Goal: Task Accomplishment & Management: Use online tool/utility

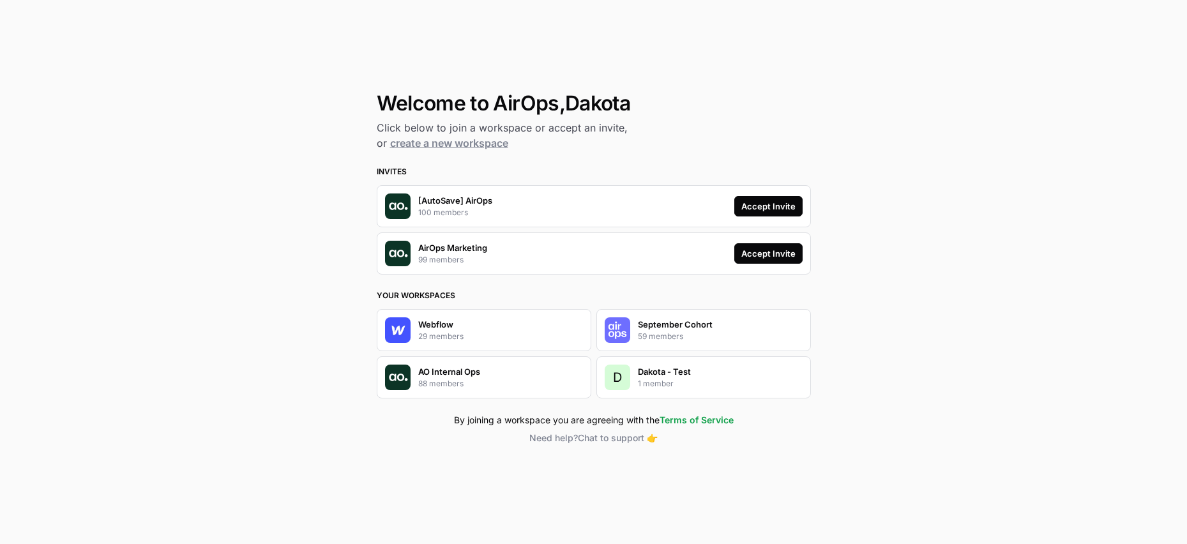
click at [761, 206] on div "Accept Invite" at bounding box center [768, 206] width 54 height 13
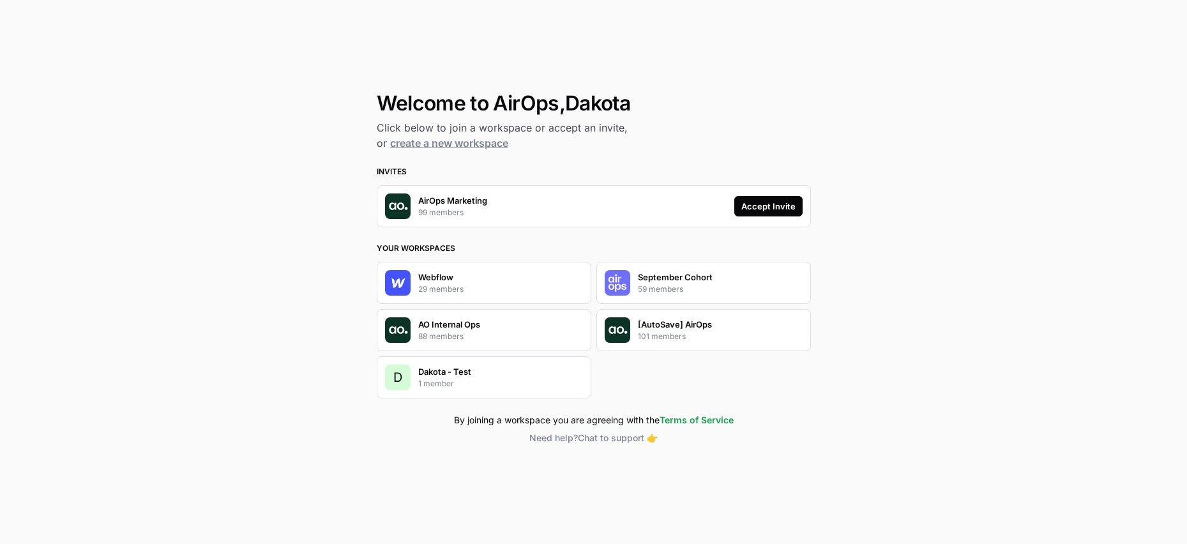
click at [773, 202] on div "Accept Invite" at bounding box center [768, 206] width 54 height 13
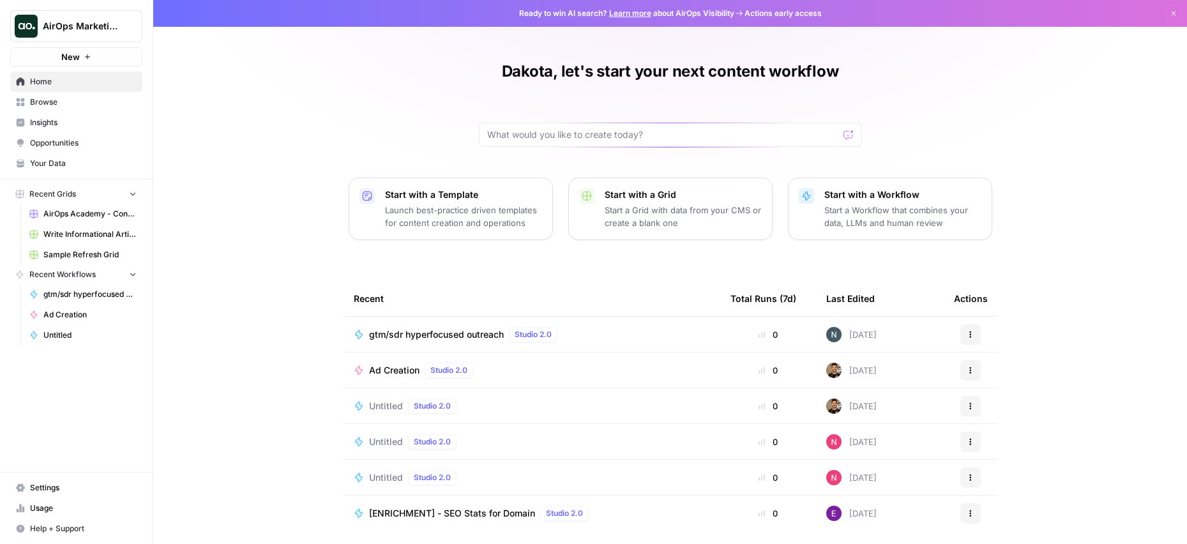
click at [119, 27] on span "AirOps Marketing" at bounding box center [81, 26] width 77 height 13
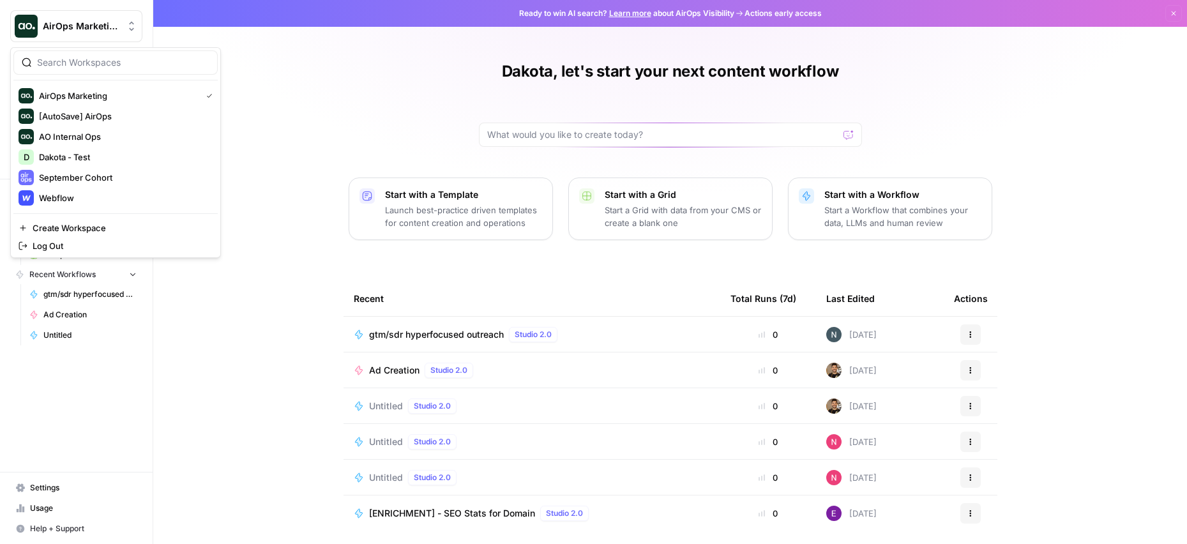
click at [253, 158] on div "Dakota, let's start your next content workflow Start with a Template Launch bes…" at bounding box center [670, 294] width 1034 height 588
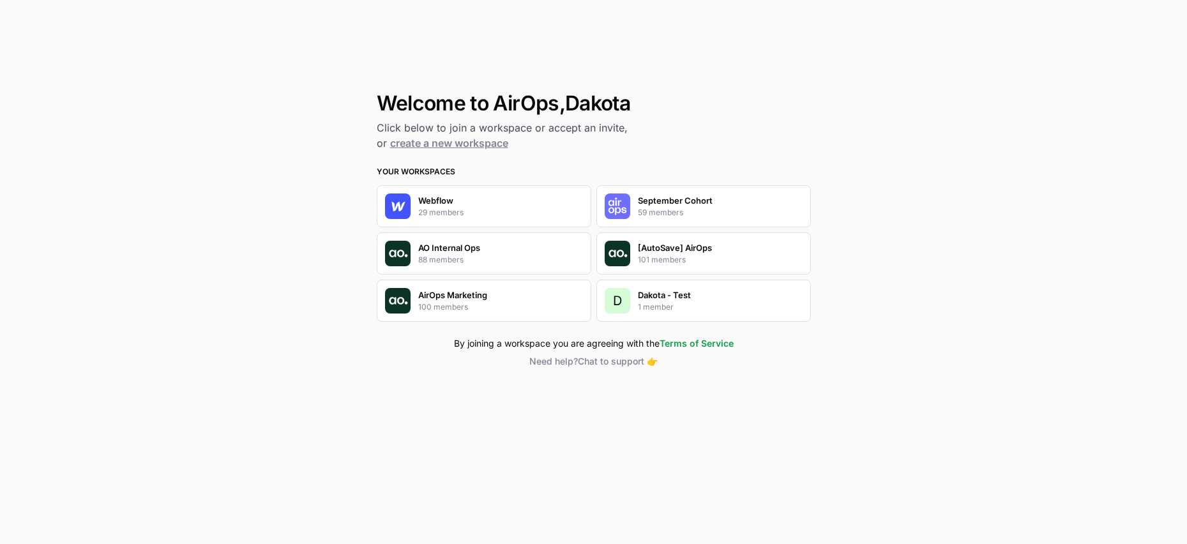
click at [440, 201] on p "Webflow" at bounding box center [435, 200] width 35 height 13
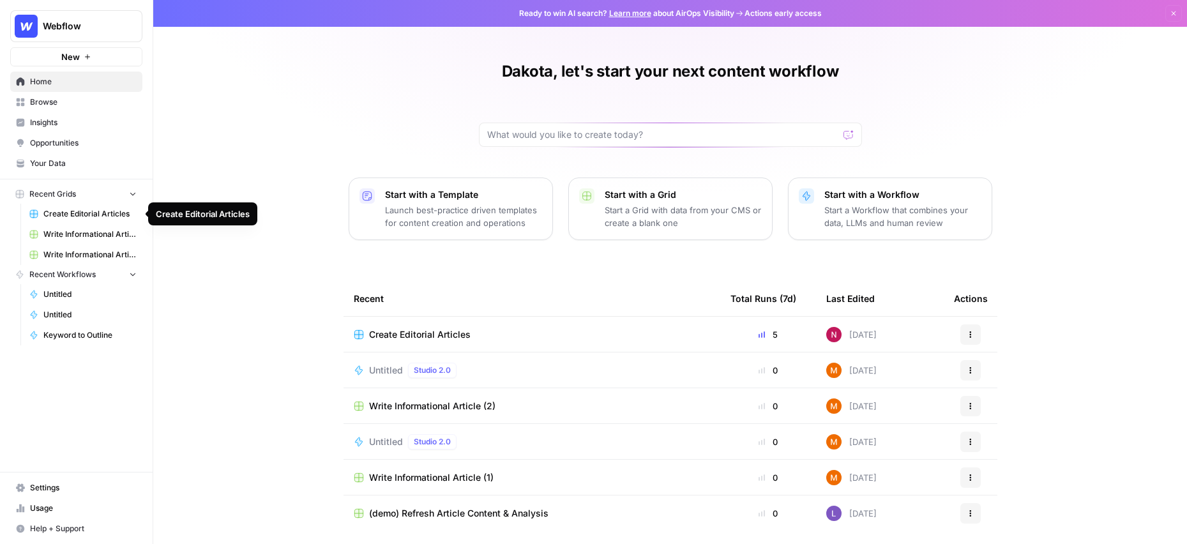
click at [94, 214] on span "Create Editorial Articles" at bounding box center [89, 213] width 93 height 11
